Goal: Information Seeking & Learning: Learn about a topic

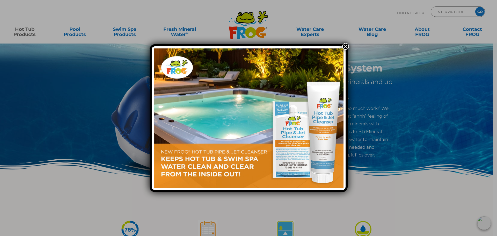
click at [345, 44] on button "×" at bounding box center [345, 46] width 7 height 7
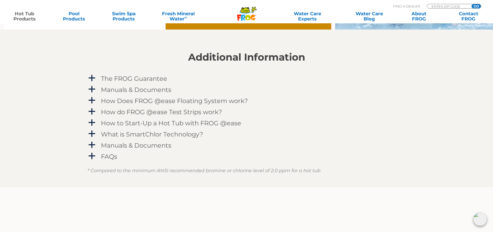
scroll to position [518, 0]
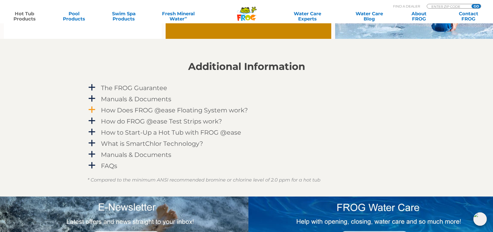
click at [91, 110] on span "a" at bounding box center [92, 110] width 8 height 8
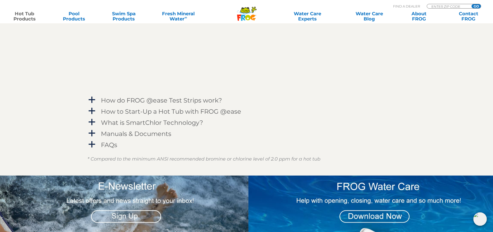
scroll to position [699, 0]
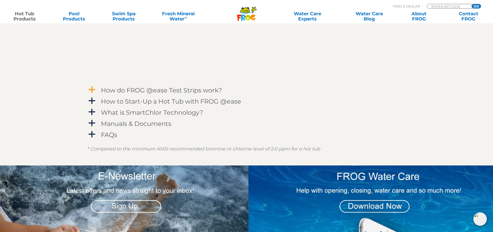
click at [92, 88] on span "a" at bounding box center [92, 90] width 8 height 8
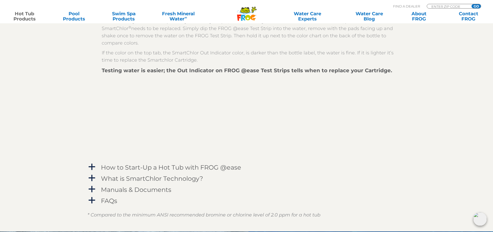
scroll to position [854, 0]
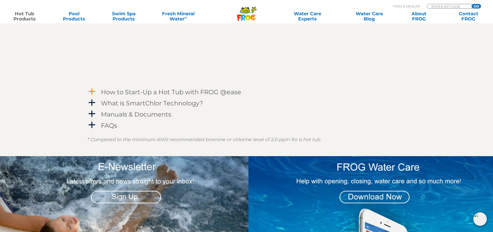
click at [93, 92] on span "a" at bounding box center [92, 92] width 8 height 8
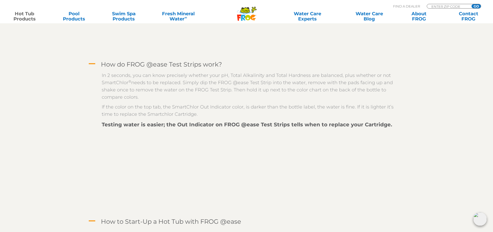
scroll to position [673, 0]
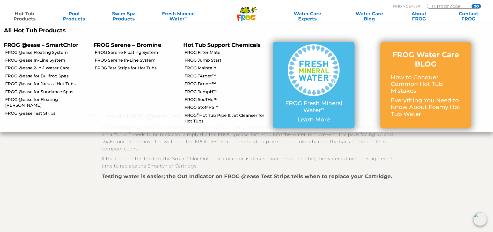
click at [26, 13] on link "Hot Tub Products" at bounding box center [24, 16] width 39 height 10
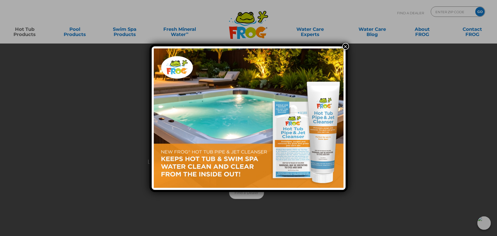
click at [346, 48] on button "×" at bounding box center [345, 46] width 7 height 7
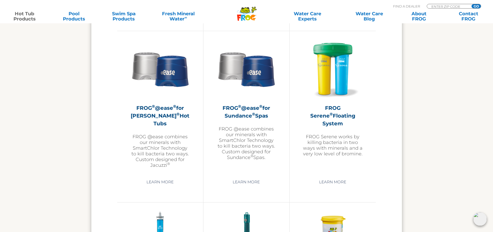
scroll to position [906, 0]
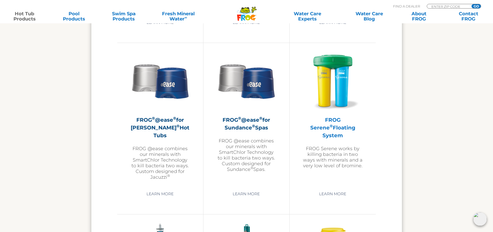
click at [334, 123] on h2 "FROG Serene ® Floating System" at bounding box center [333, 127] width 60 height 23
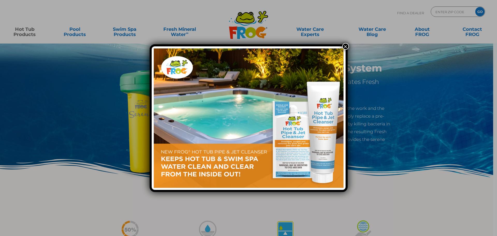
click at [338, 47] on div "×" at bounding box center [249, 118] width 198 height 148
click at [348, 47] on button "×" at bounding box center [345, 46] width 7 height 7
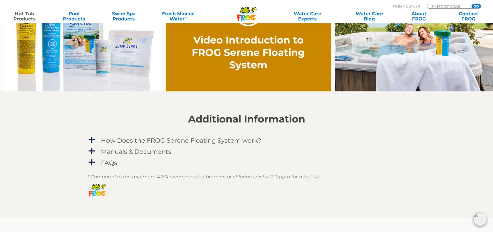
scroll to position [414, 0]
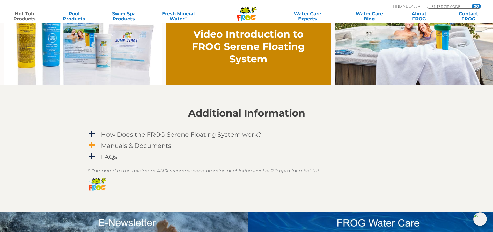
click at [93, 144] on span "a" at bounding box center [92, 145] width 8 height 8
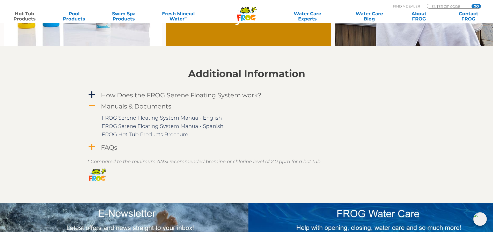
scroll to position [466, 0]
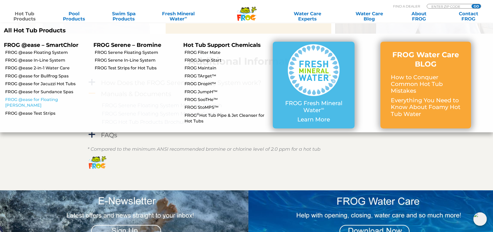
click at [53, 99] on link "FROG @ease for Floating [PERSON_NAME]" at bounding box center [47, 103] width 84 height 12
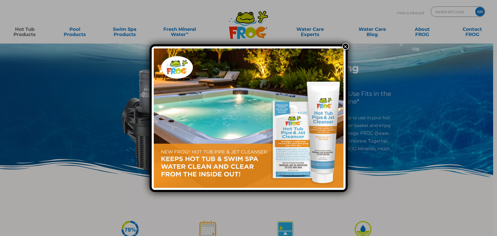
click at [348, 49] on button "×" at bounding box center [345, 46] width 7 height 7
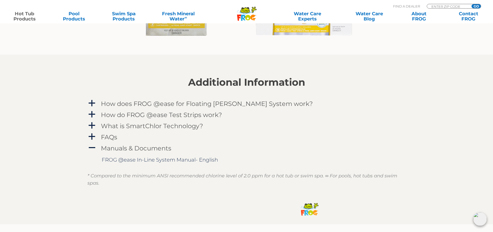
scroll to position [544, 0]
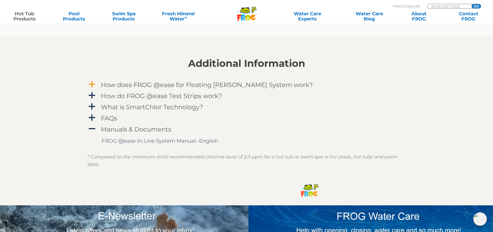
click at [92, 84] on span "a" at bounding box center [92, 85] width 8 height 8
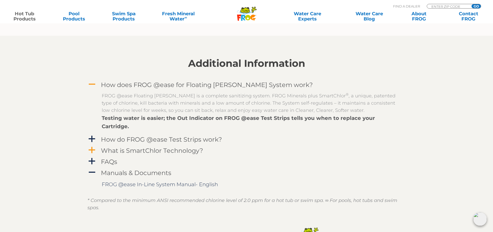
click at [92, 146] on span "a" at bounding box center [92, 150] width 8 height 8
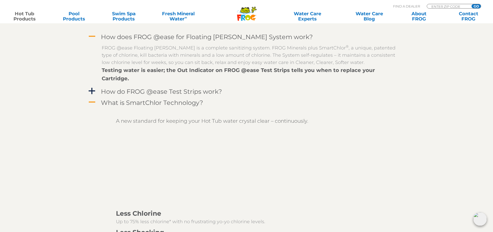
scroll to position [595, 0]
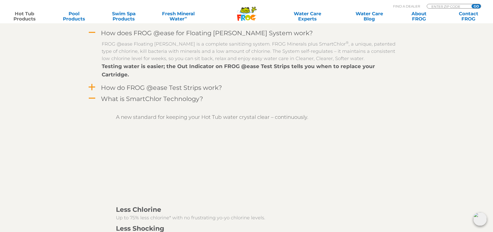
click at [94, 83] on span "a" at bounding box center [92, 87] width 8 height 8
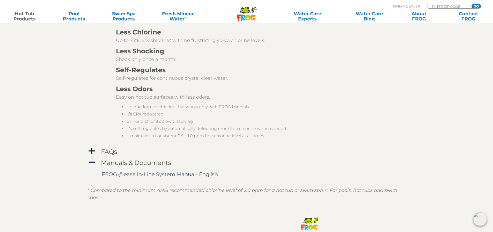
scroll to position [932, 0]
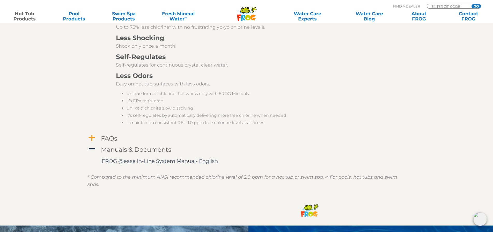
click at [92, 134] on span "a" at bounding box center [92, 138] width 8 height 8
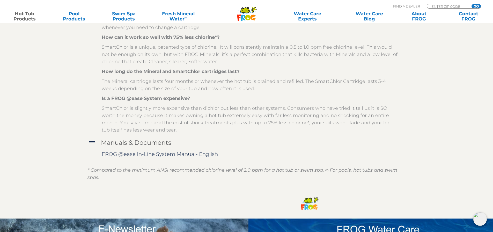
scroll to position [1113, 0]
